Goal: Navigation & Orientation: Find specific page/section

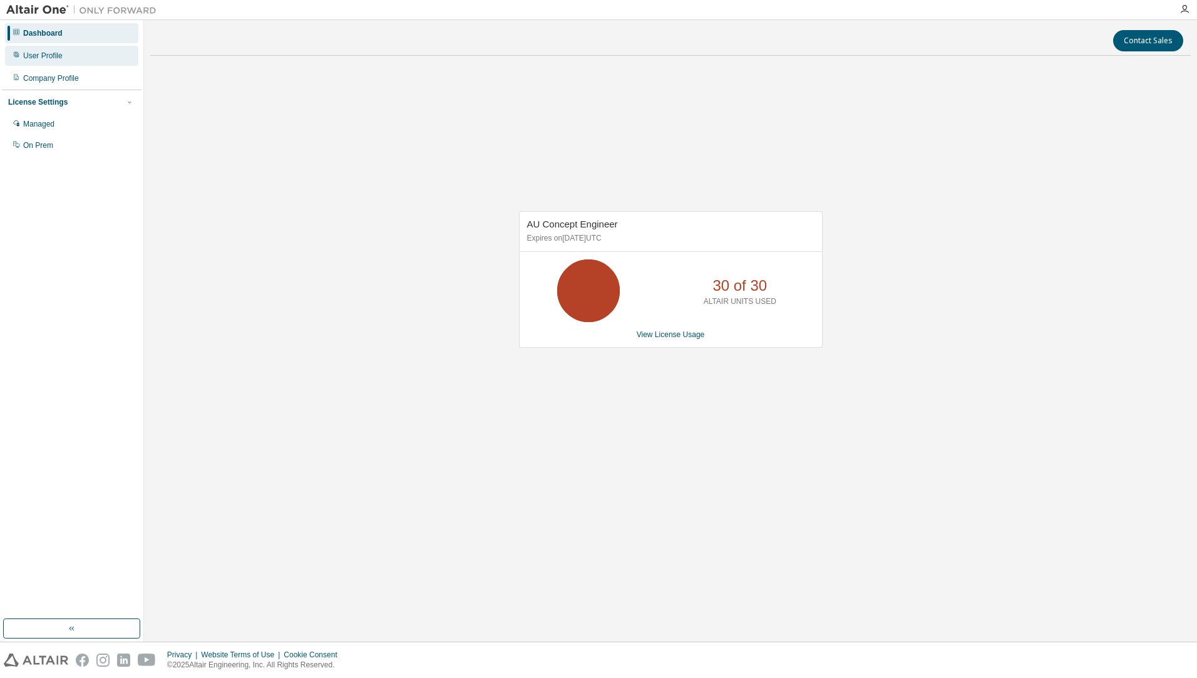
click at [40, 61] on div "User Profile" at bounding box center [71, 56] width 133 height 20
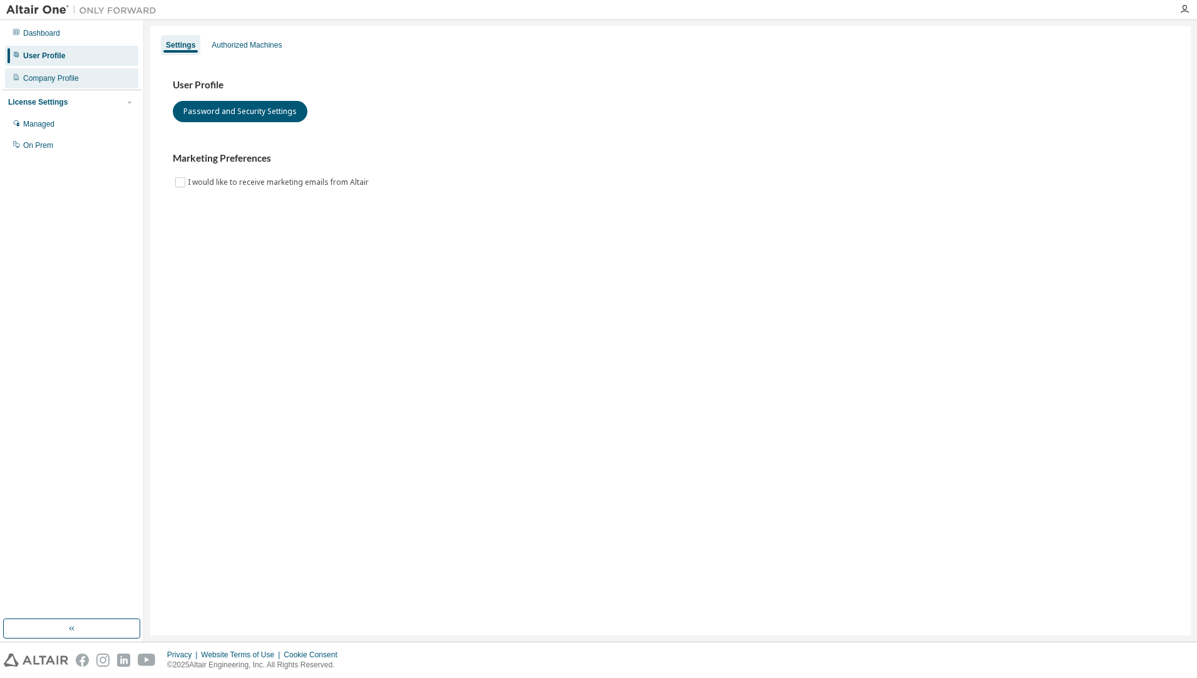
click at [76, 79] on div "Company Profile" at bounding box center [51, 78] width 56 height 10
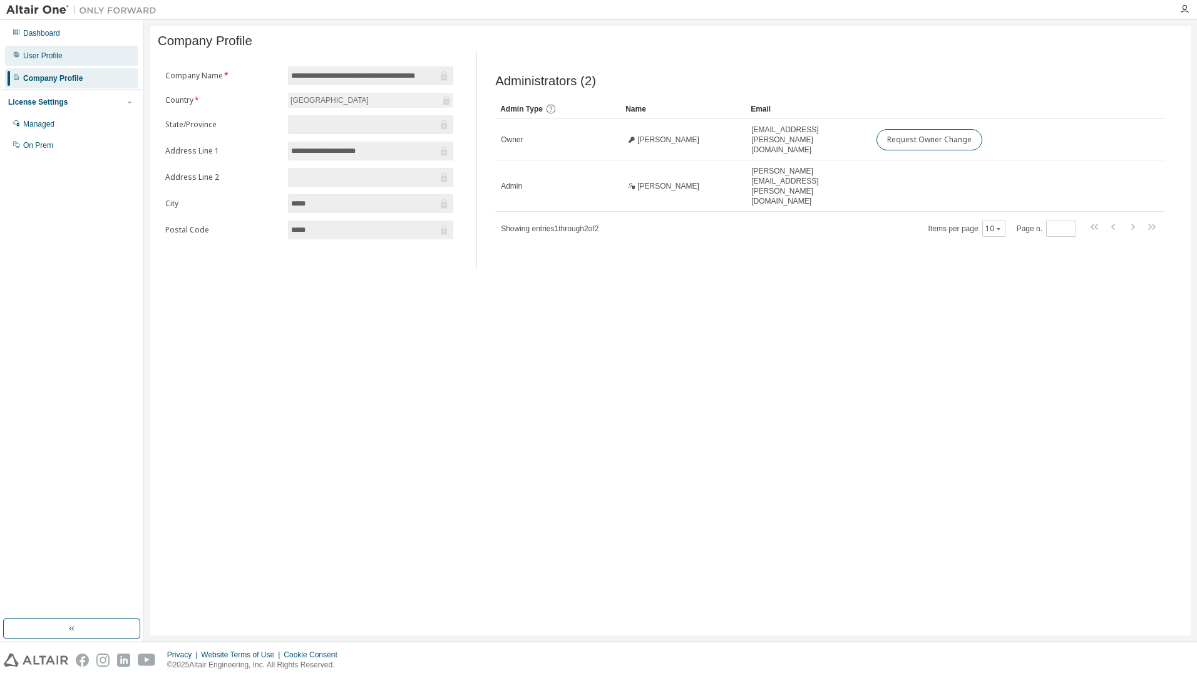
click at [70, 56] on div "User Profile" at bounding box center [71, 56] width 133 height 20
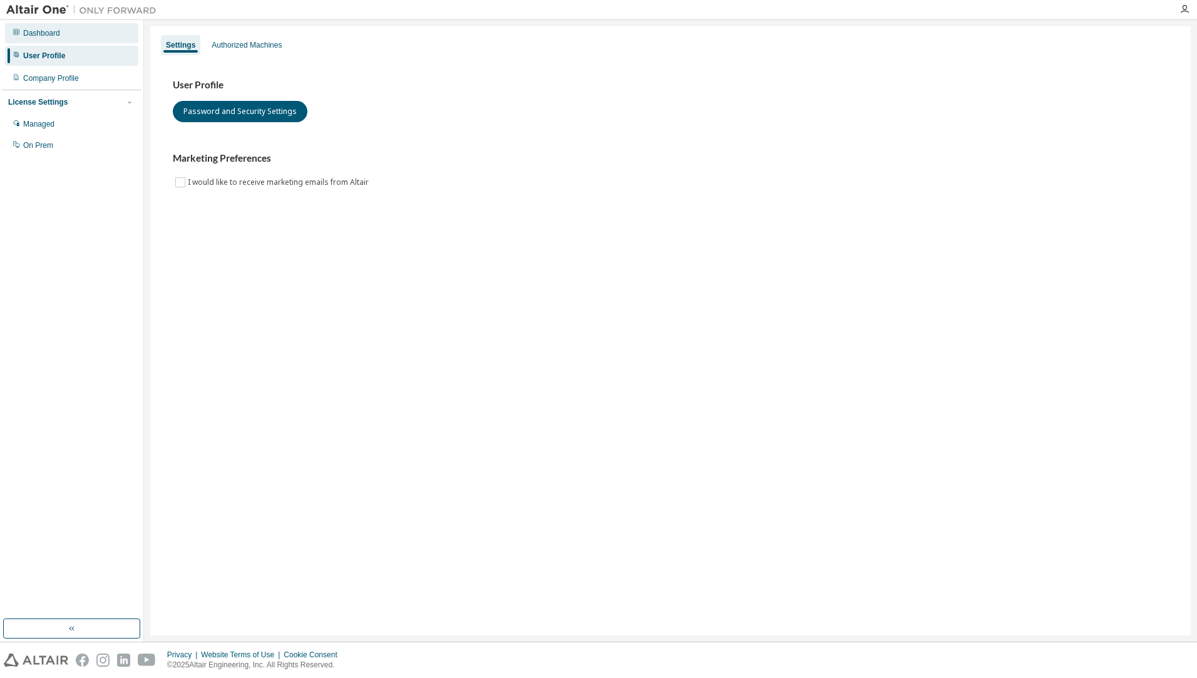
click at [78, 34] on div "Dashboard" at bounding box center [71, 33] width 133 height 20
